Goal: Share content: Share content

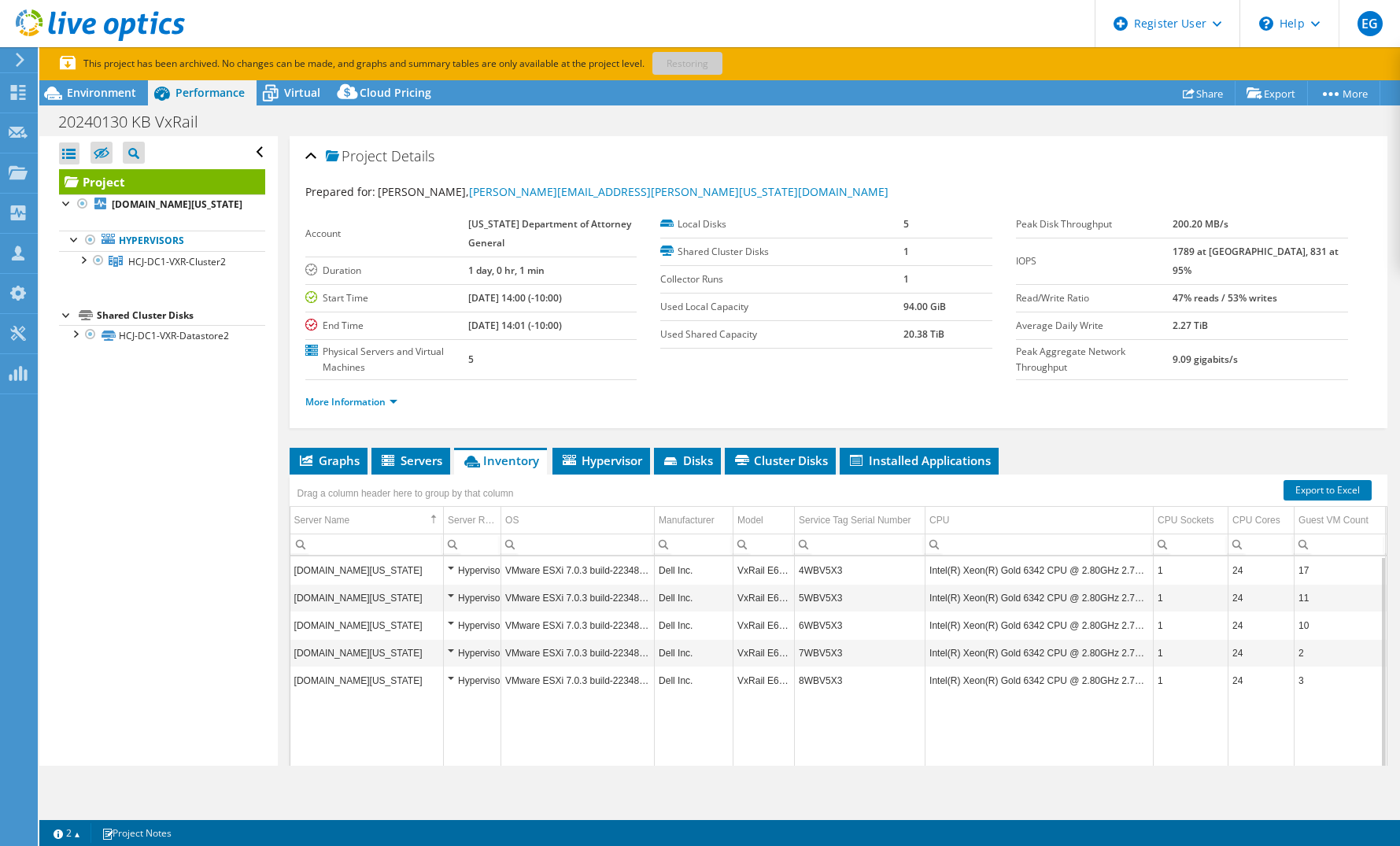
select select "USD"
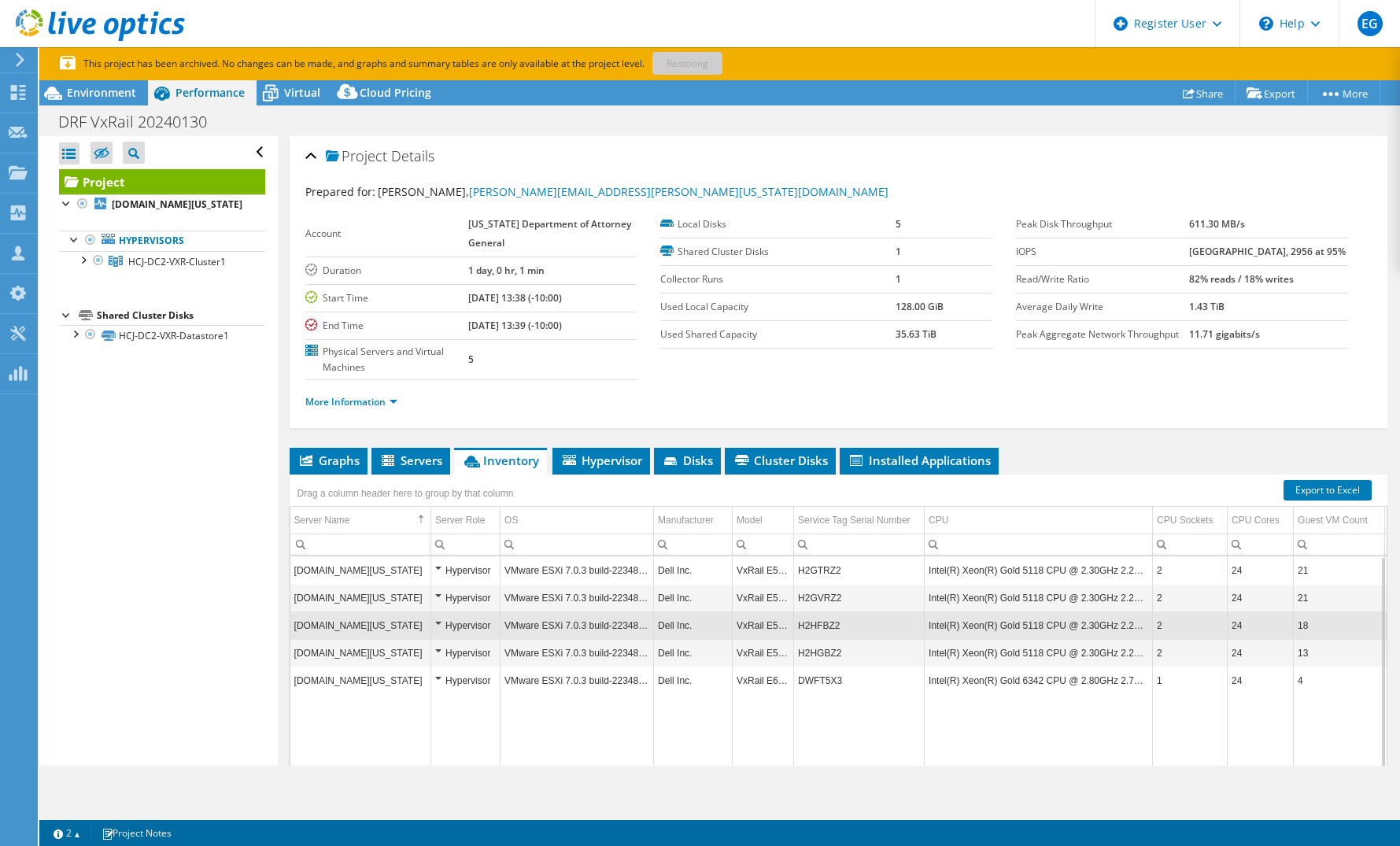
select select "USD"
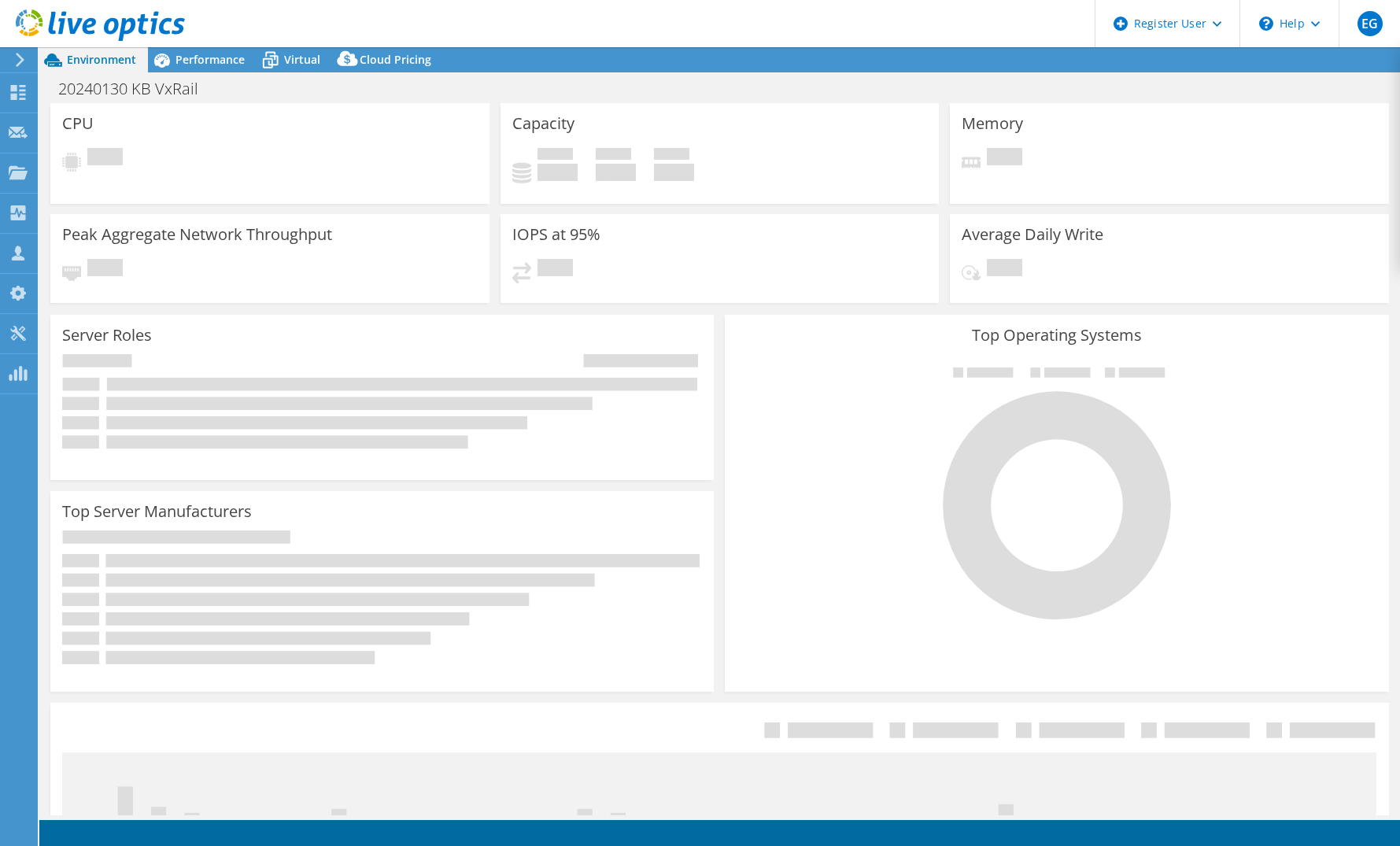
select select "USD"
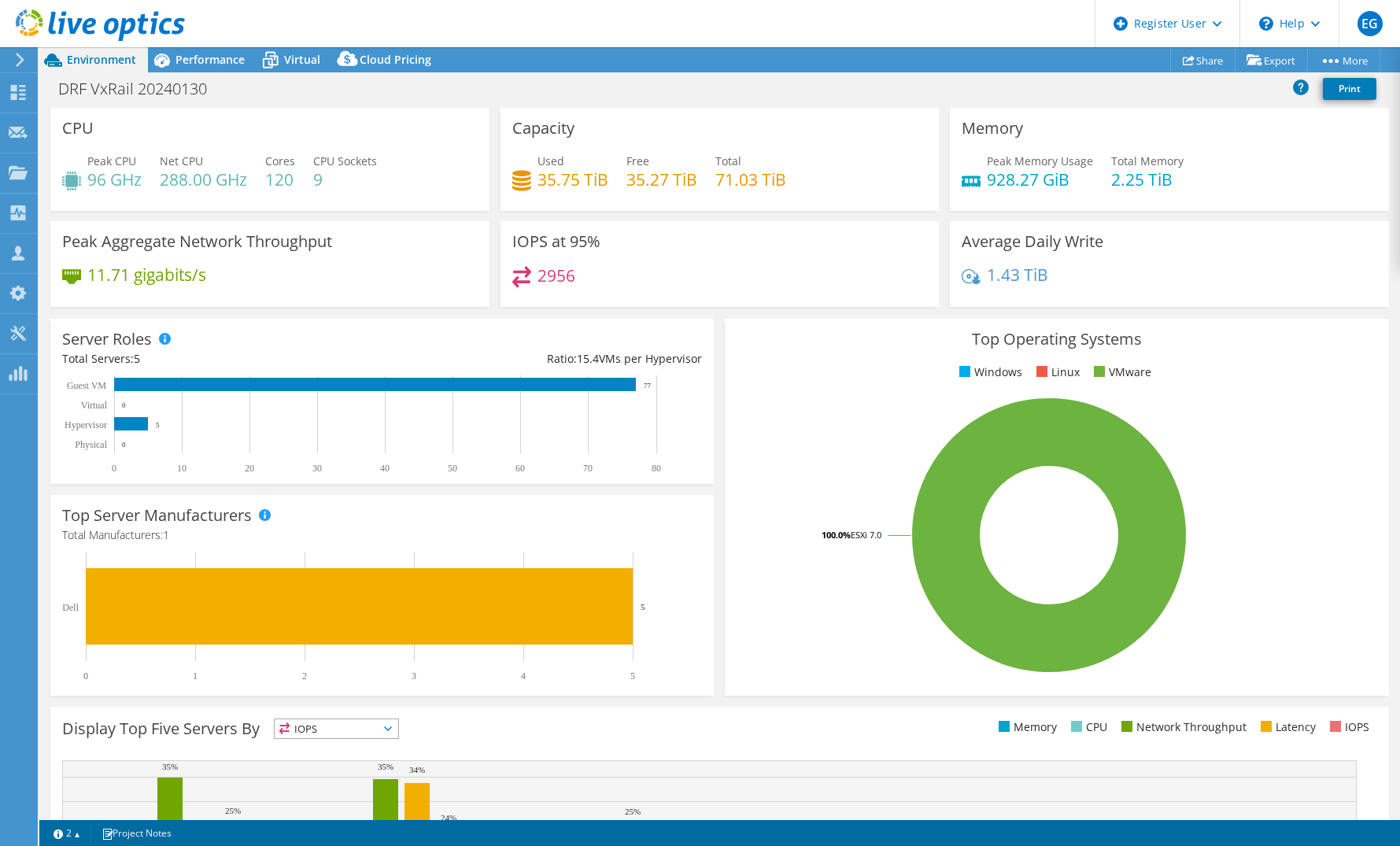
click at [657, 316] on div "Server Roles Physical Servers represent bare metal servers that were targets of…" at bounding box center [382, 401] width 675 height 177
click at [1192, 60] on link "Share" at bounding box center [1203, 60] width 65 height 24
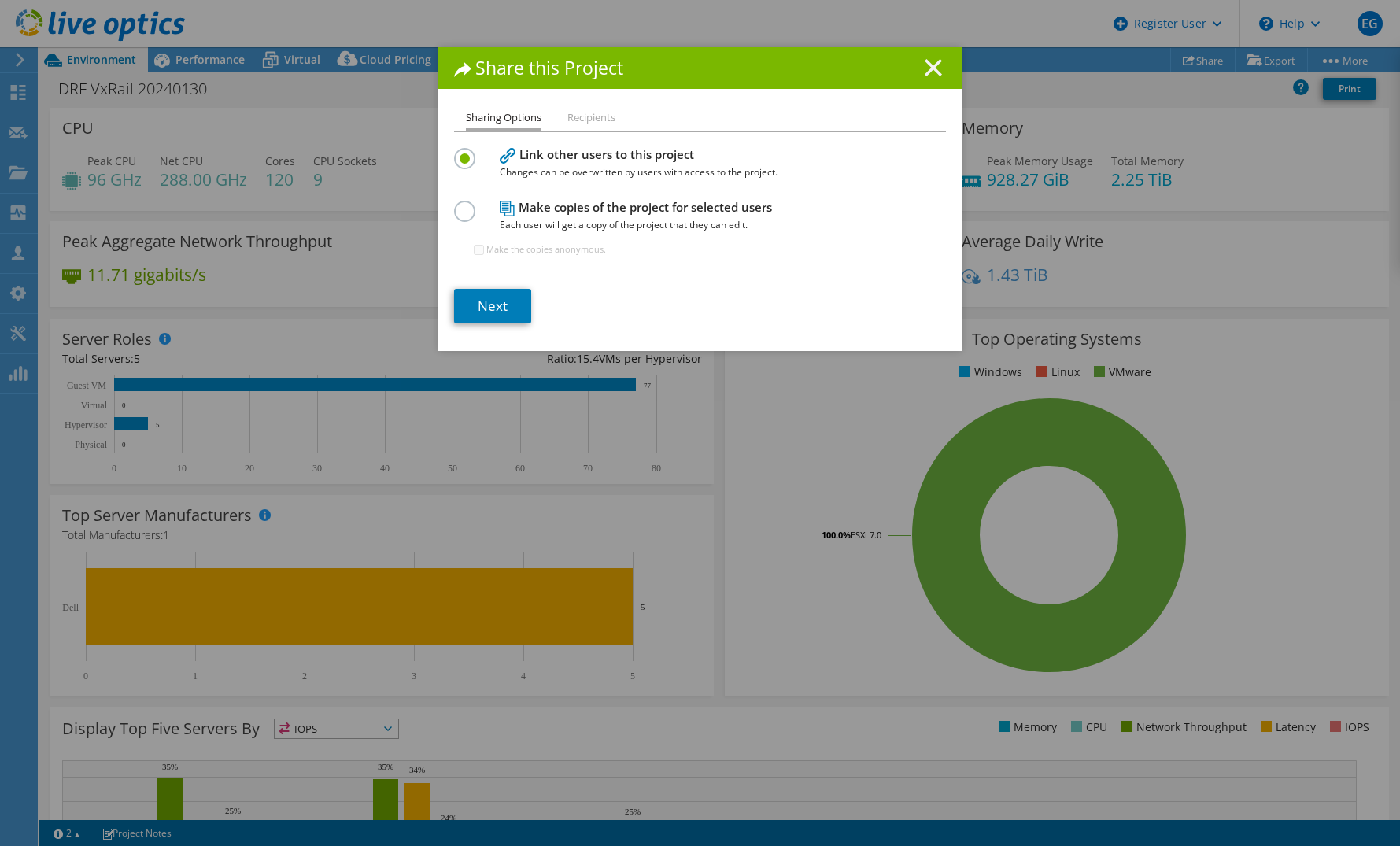
click at [928, 69] on line at bounding box center [933, 68] width 15 height 15
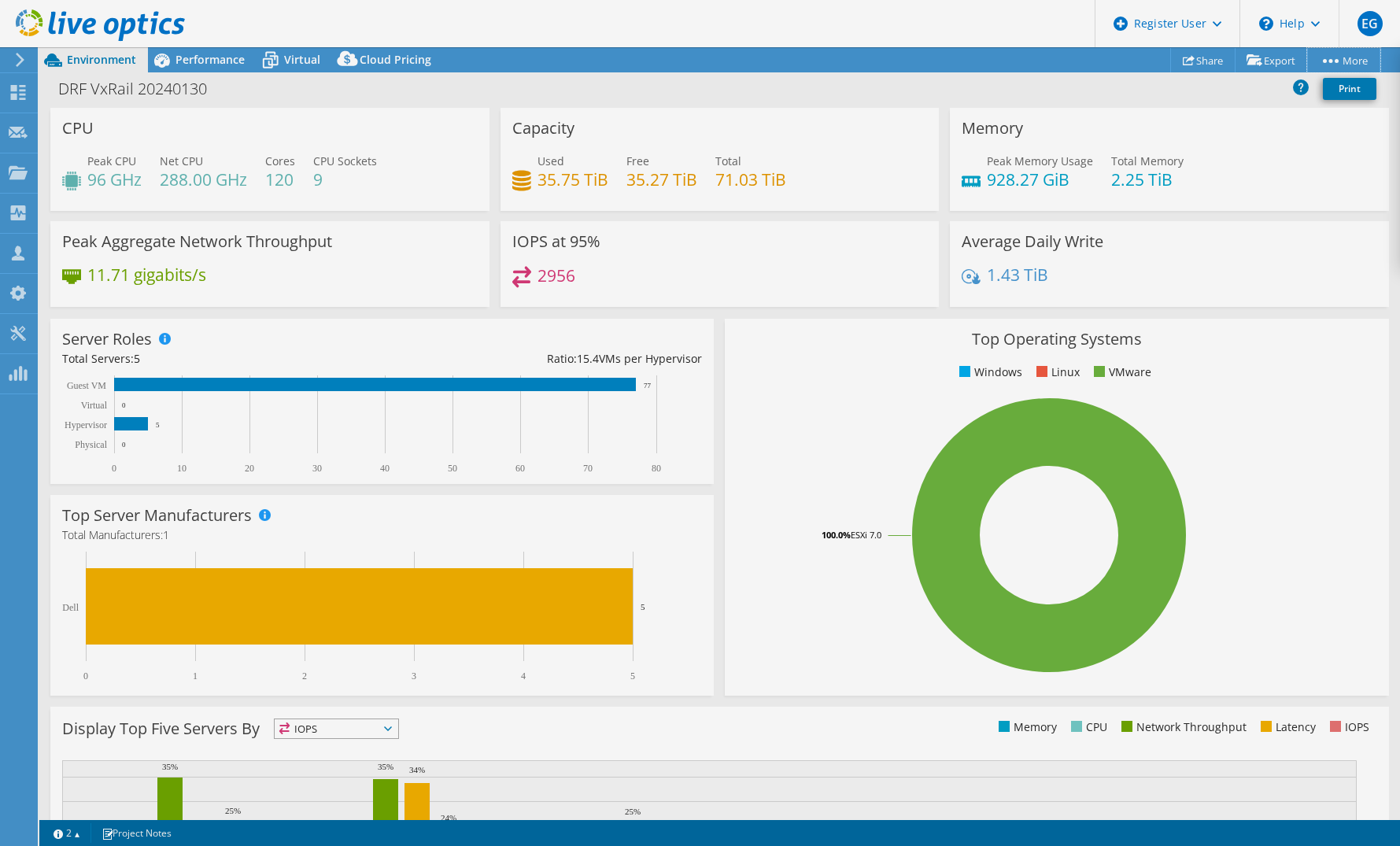
click at [1363, 63] on link "More" at bounding box center [1343, 60] width 73 height 24
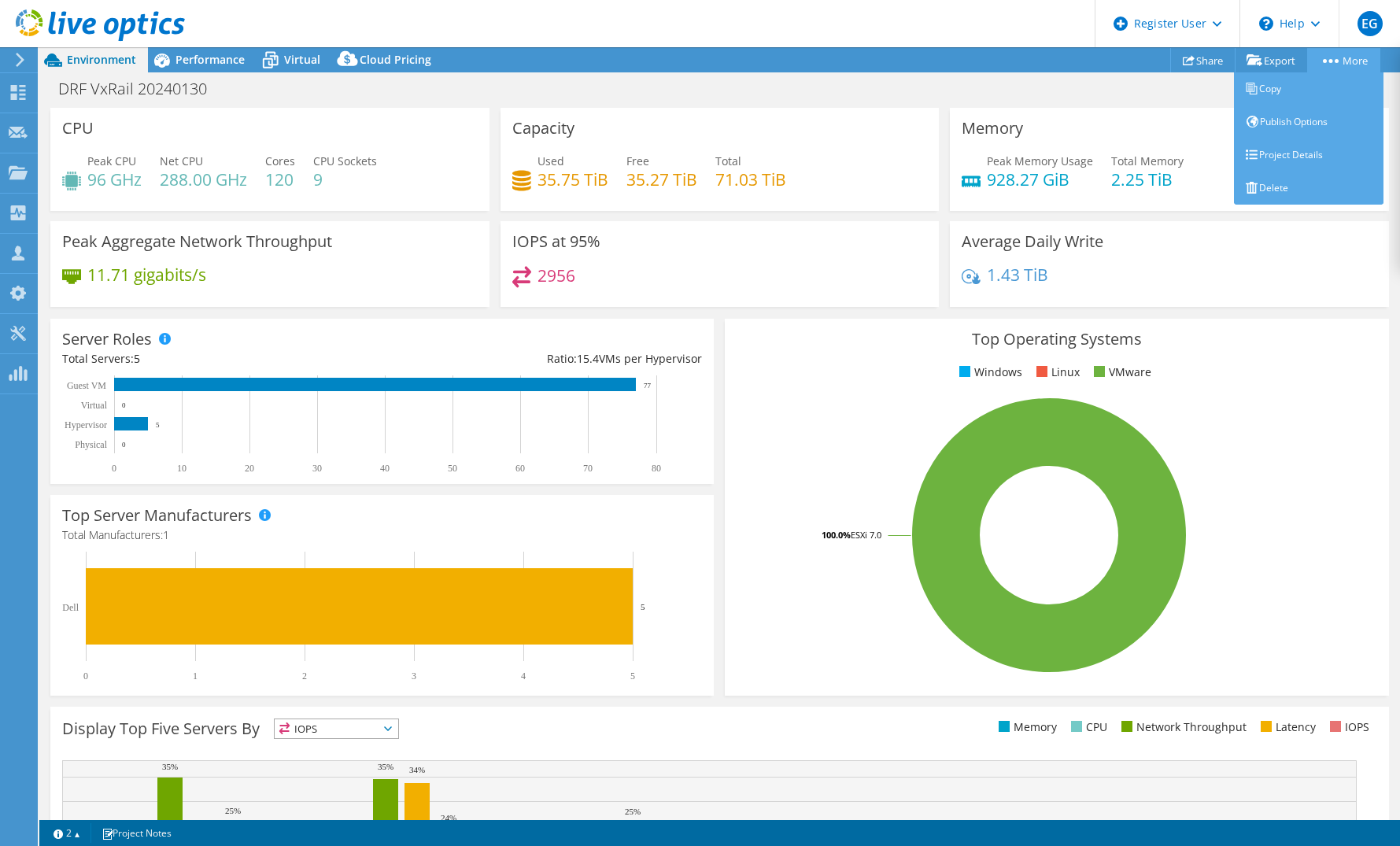
click at [1352, 63] on link "More" at bounding box center [1343, 60] width 73 height 24
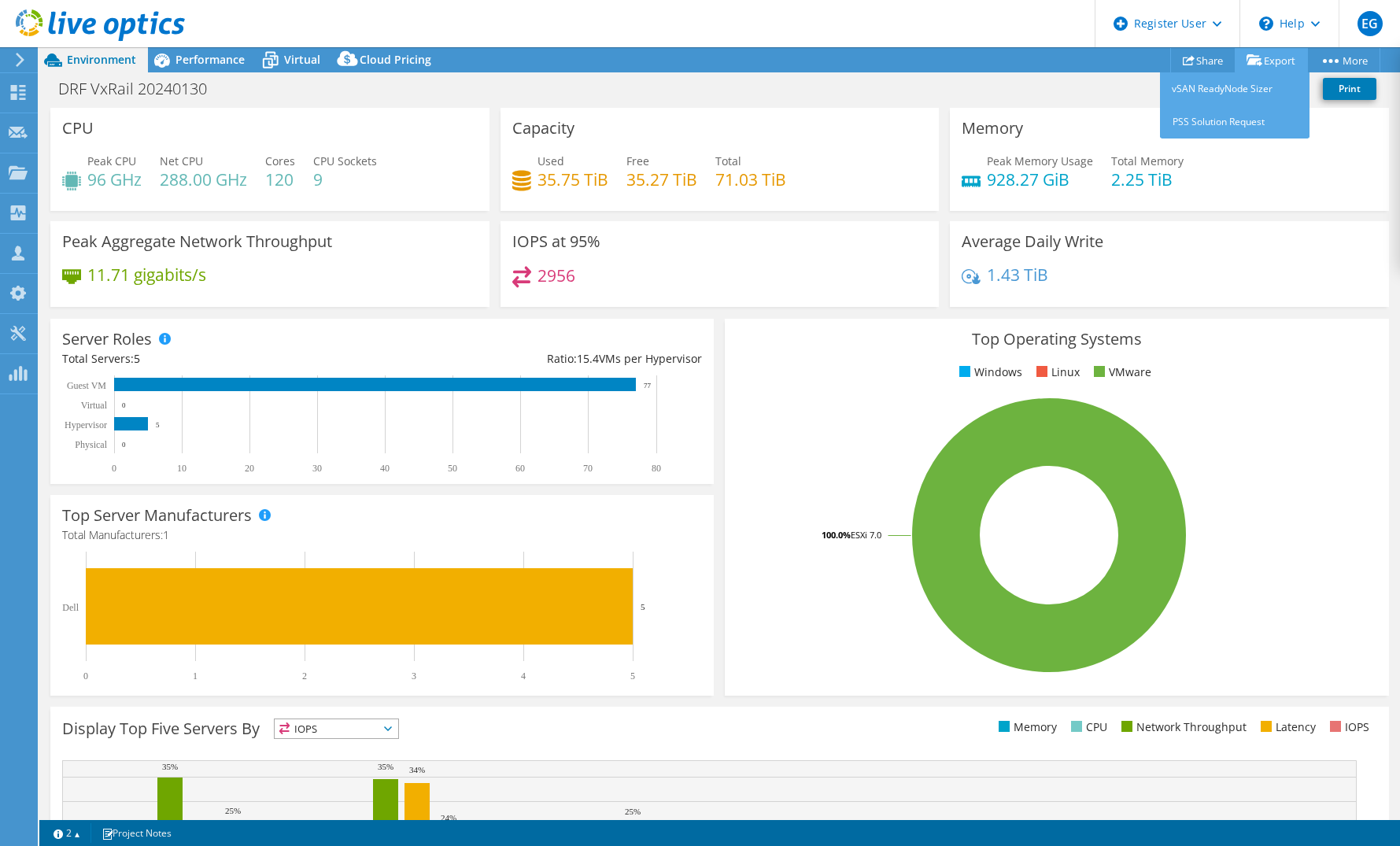
click at [1276, 65] on link "Export" at bounding box center [1271, 60] width 73 height 24
drag, startPoint x: 1031, startPoint y: 171, endPoint x: 1024, endPoint y: 166, distance: 8.6
click at [1031, 172] on h4 "928.27 GiB" at bounding box center [1040, 179] width 106 height 17
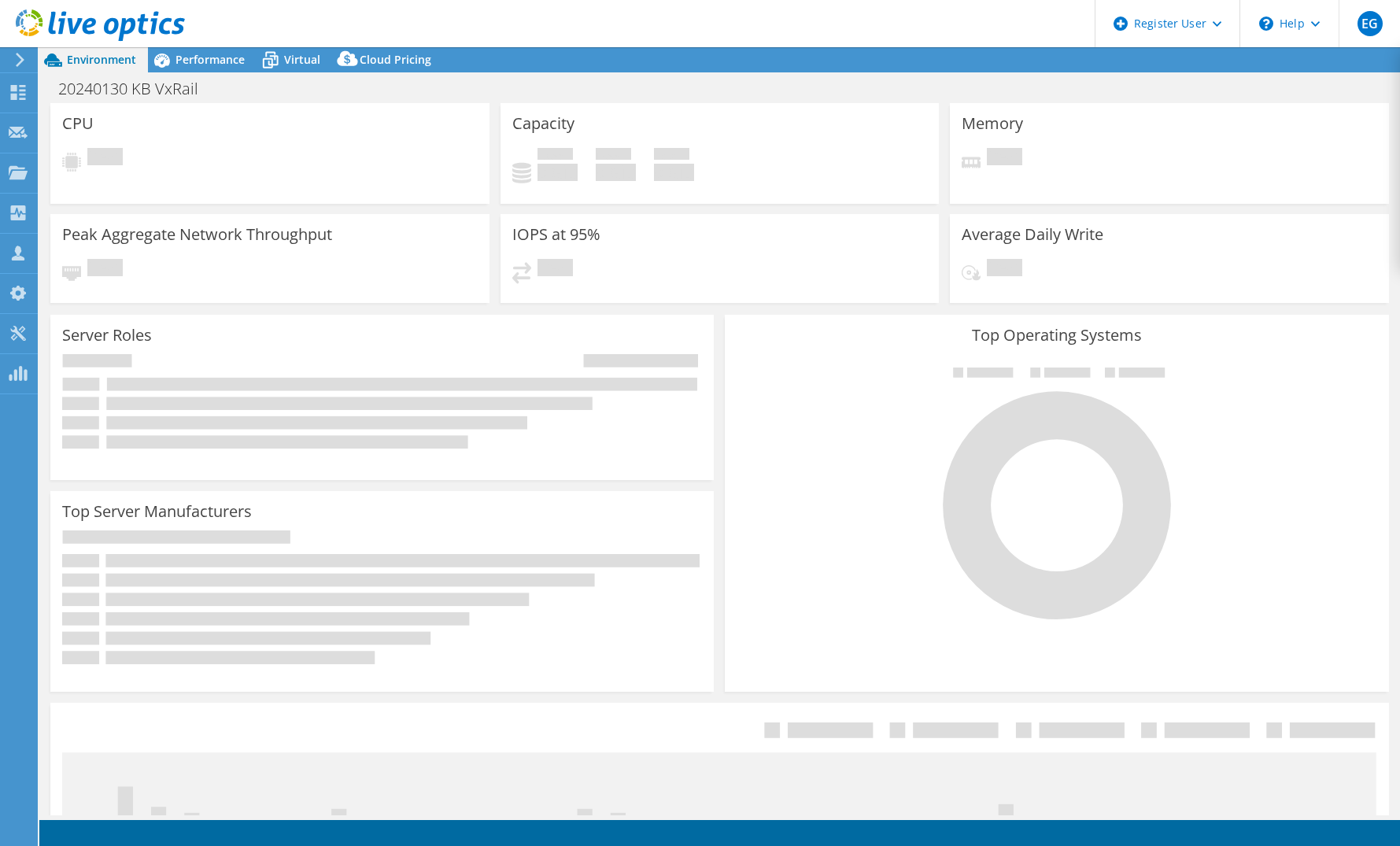
select select "USD"
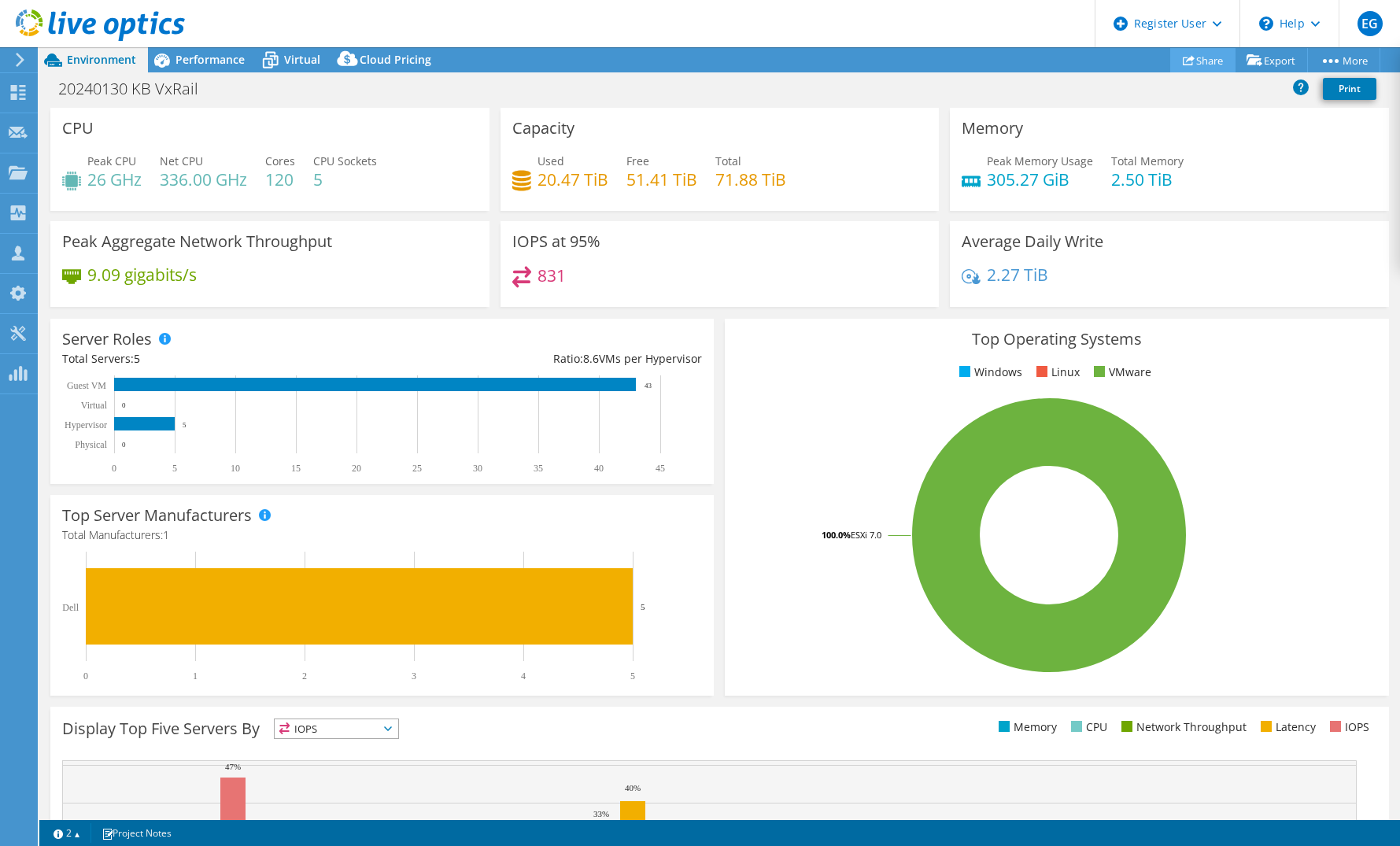
click at [1186, 58] on link "Share" at bounding box center [1203, 60] width 65 height 24
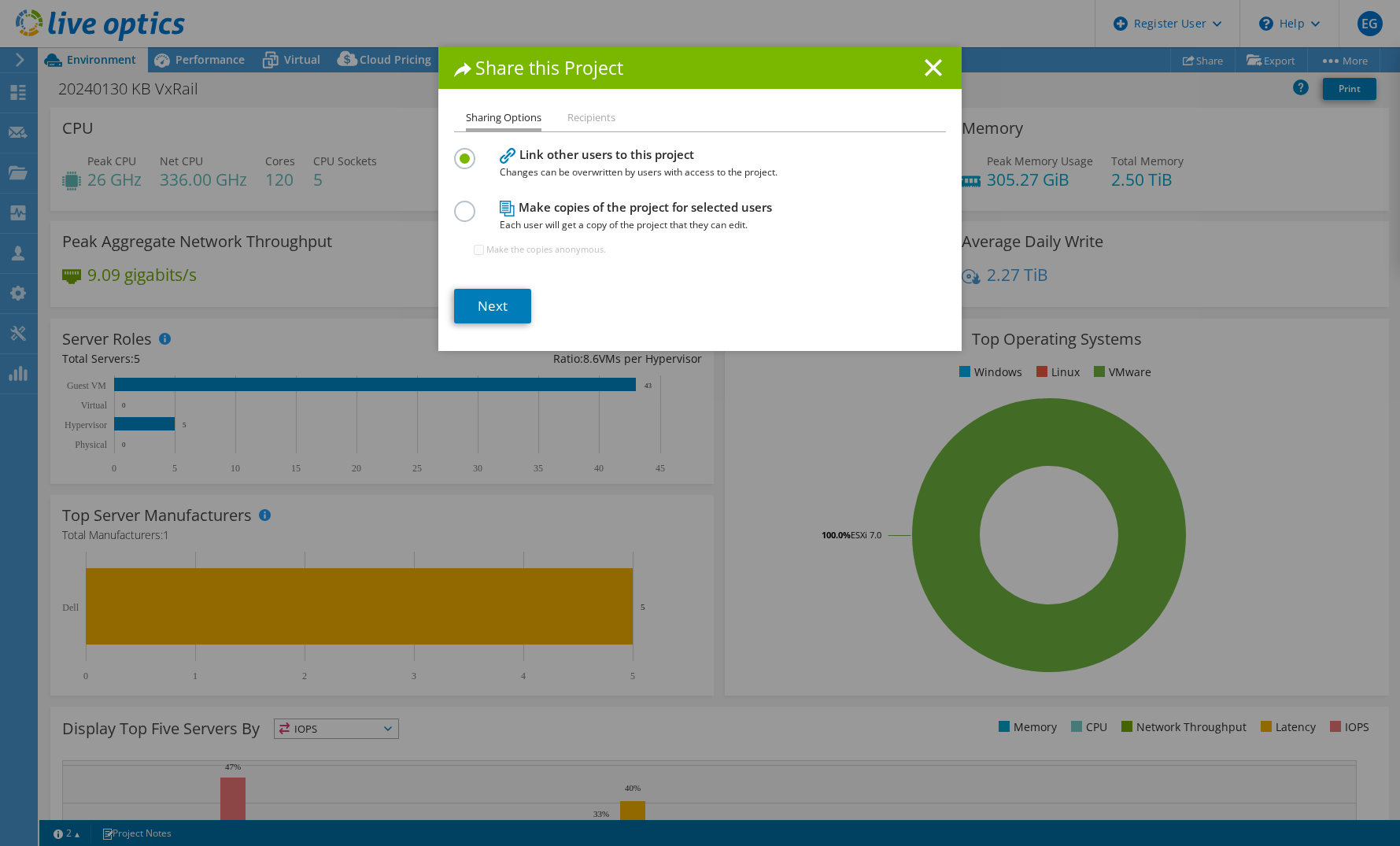
click at [593, 119] on li "Recipients" at bounding box center [592, 118] width 48 height 20
click at [939, 69] on h1 "Share this Project" at bounding box center [700, 68] width 492 height 18
click at [928, 66] on line at bounding box center [933, 68] width 15 height 15
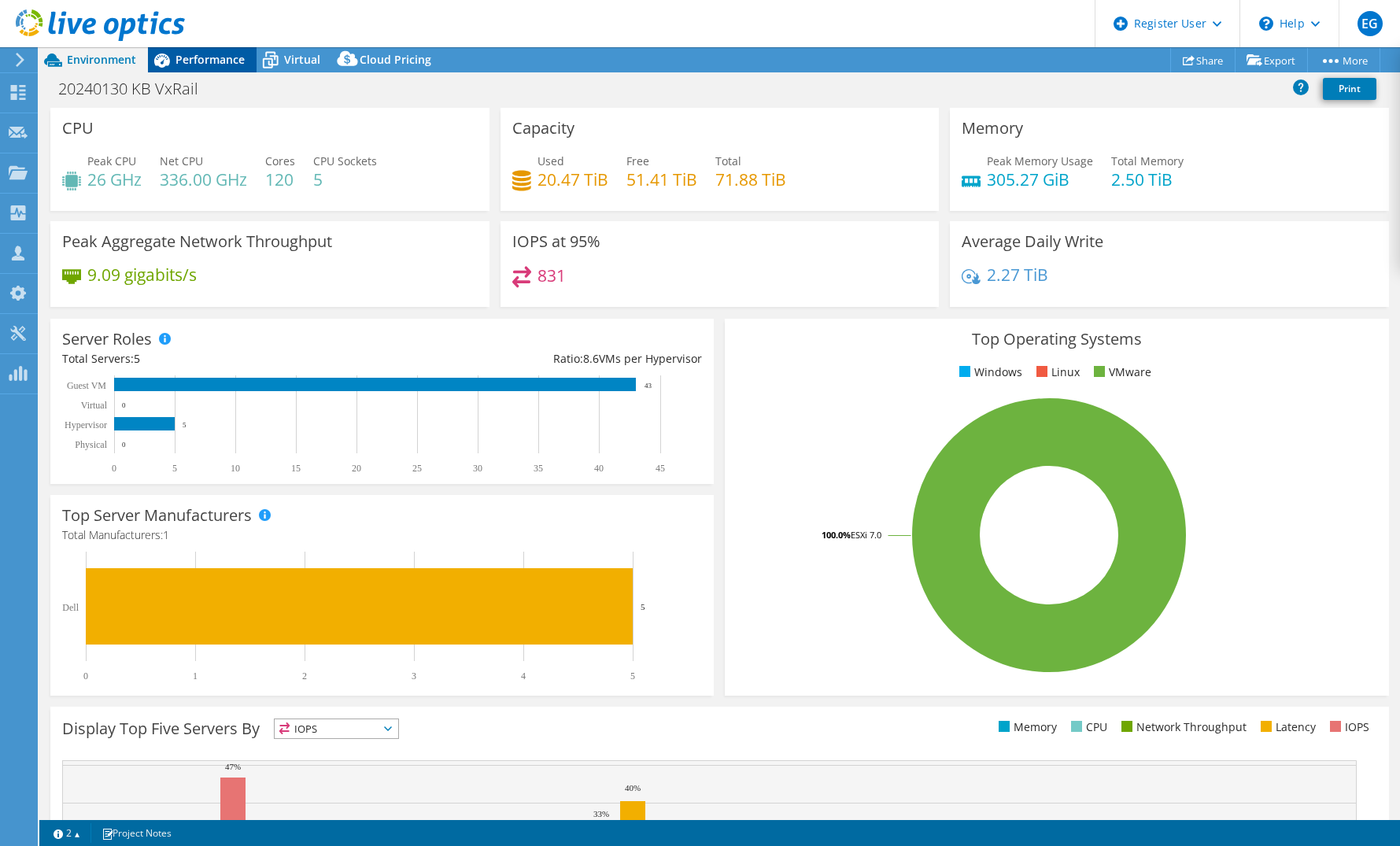
click at [203, 53] on span "Performance" at bounding box center [210, 59] width 69 height 15
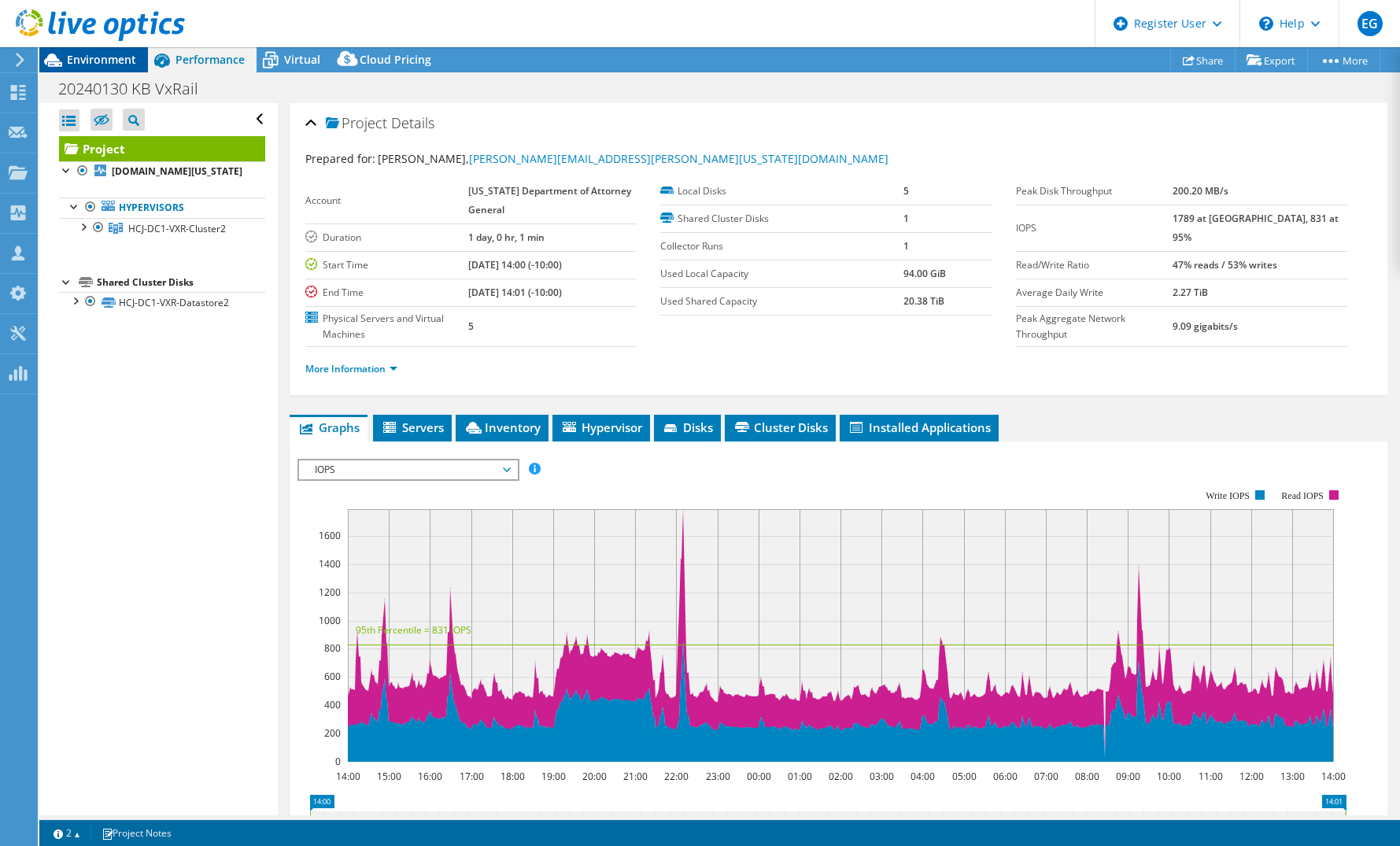
click at [103, 59] on span "Environment" at bounding box center [101, 59] width 69 height 15
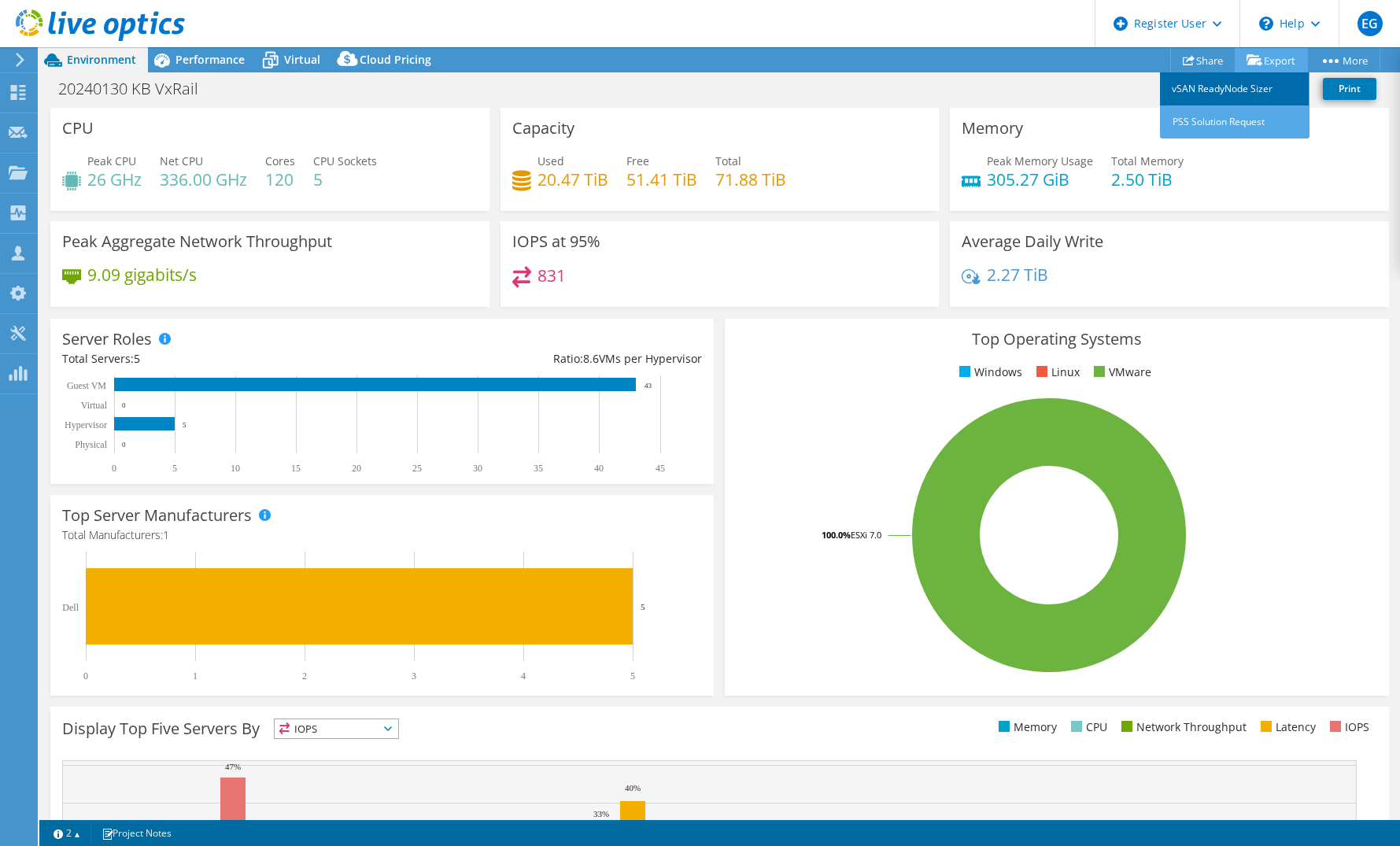
click at [1253, 86] on link "vSAN ReadyNode Sizer" at bounding box center [1235, 88] width 149 height 33
click at [1242, 121] on link "PSS Solution Request" at bounding box center [1235, 122] width 149 height 33
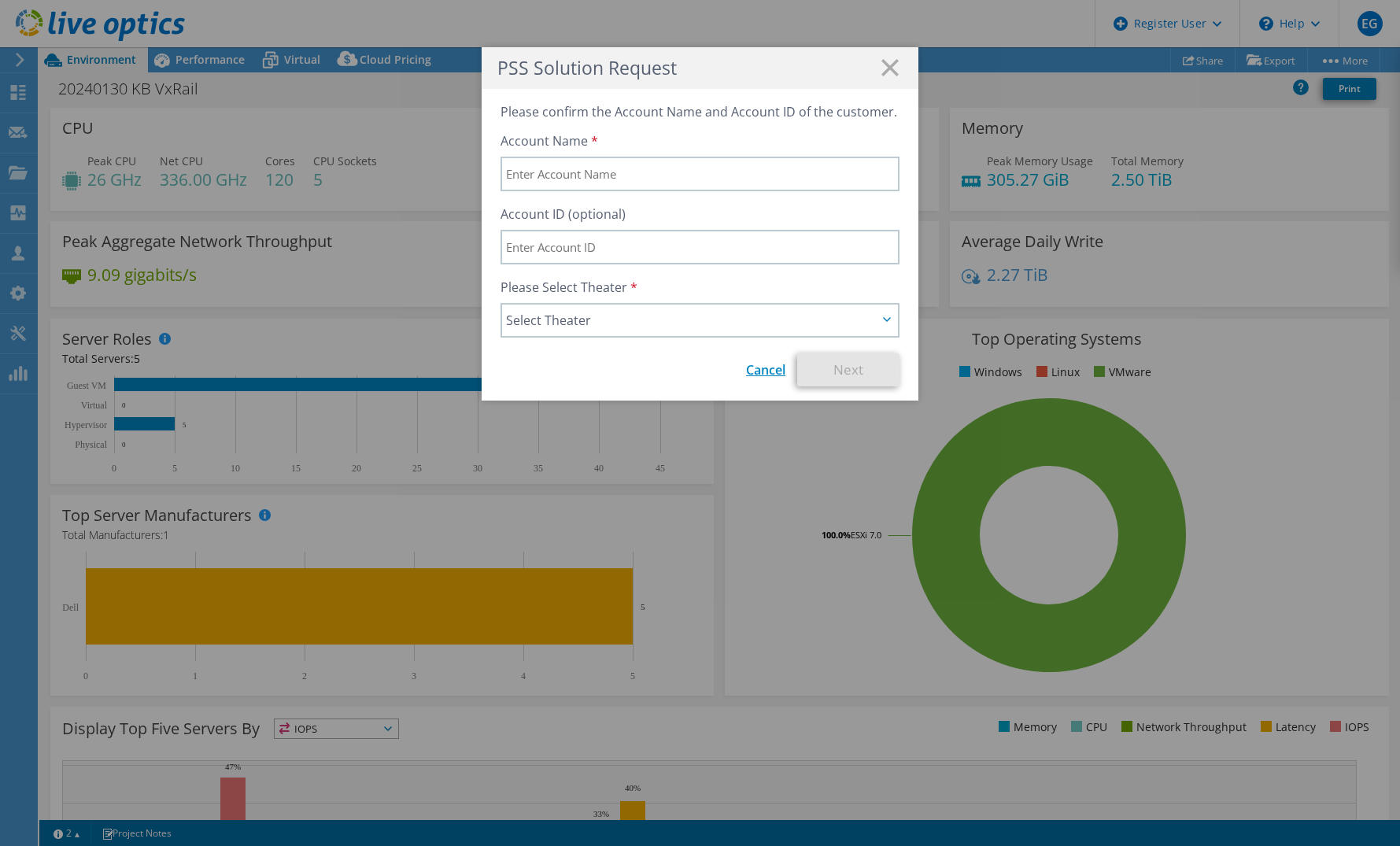
click at [761, 371] on link "Cancel" at bounding box center [766, 369] width 39 height 17
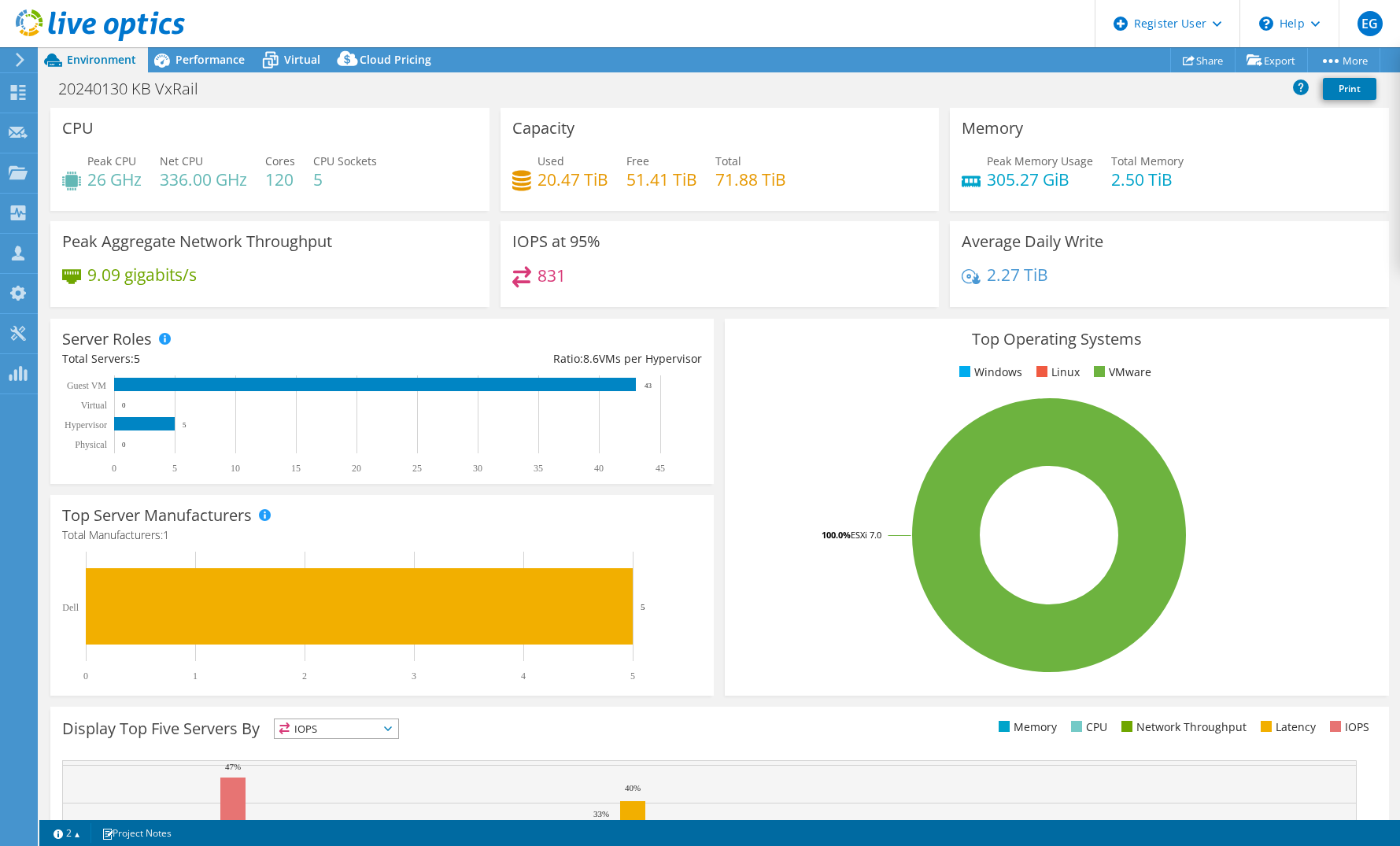
click at [712, 373] on div "Server Roles Physical Servers represent bare metal servers that were targets of…" at bounding box center [382, 401] width 675 height 177
click at [711, 352] on div "Server Roles Physical Servers represent bare metal servers that were targets of…" at bounding box center [382, 401] width 675 height 177
click at [859, 423] on rect at bounding box center [1049, 535] width 626 height 275
